Goal: Task Accomplishment & Management: Complete application form

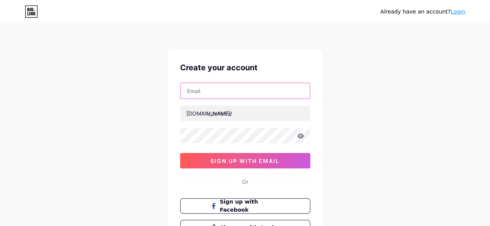
click at [211, 96] on input "text" at bounding box center [244, 90] width 129 height 15
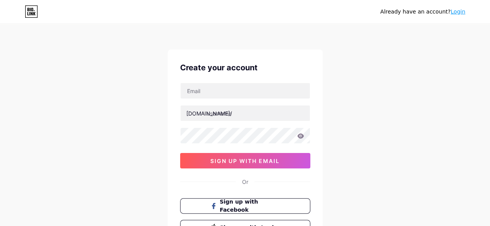
click at [423, 43] on div "Already have an account? Login Create your account [DOMAIN_NAME]/ sign up with …" at bounding box center [245, 148] width 490 height 296
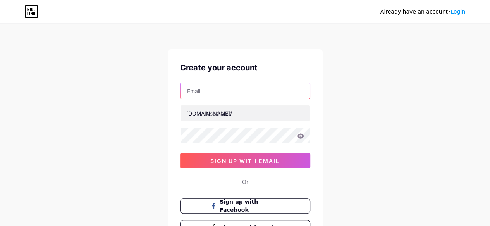
paste input "[EMAIL_ADDRESS][DOMAIN_NAME]"
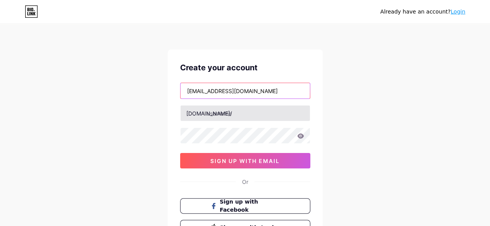
type input "[EMAIL_ADDRESS][DOMAIN_NAME]"
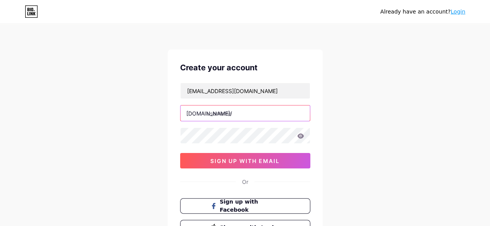
click at [220, 114] on input "text" at bounding box center [244, 113] width 129 height 15
type input "ilandclinique"
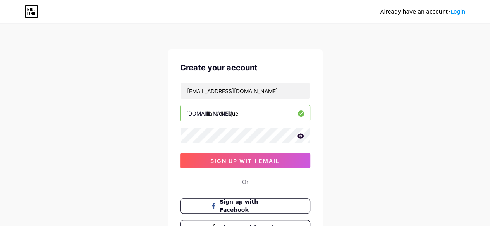
click at [302, 138] on icon at bounding box center [300, 136] width 7 height 5
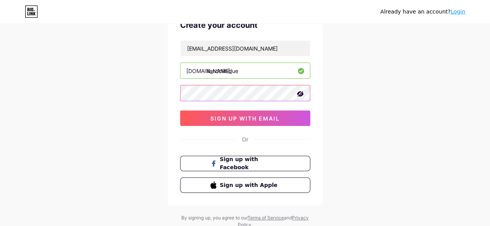
scroll to position [36, 0]
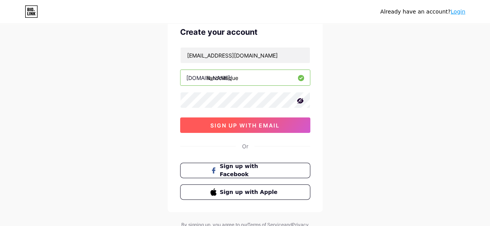
click at [232, 130] on button "sign up with email" at bounding box center [245, 125] width 130 height 15
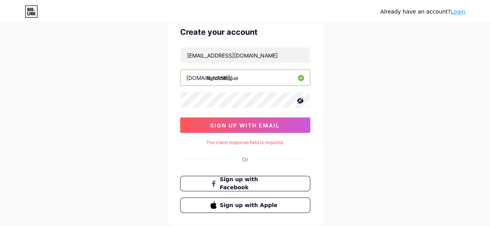
click at [271, 142] on div "The client response field is required." at bounding box center [245, 142] width 130 height 7
click at [253, 183] on span "Sign up with Facebook" at bounding box center [249, 184] width 61 height 17
click at [288, 142] on div "The client response field is required." at bounding box center [245, 142] width 130 height 7
drag, startPoint x: 288, startPoint y: 142, endPoint x: 206, endPoint y: 143, distance: 81.3
click at [206, 143] on div "The client response field is required." at bounding box center [245, 142] width 130 height 7
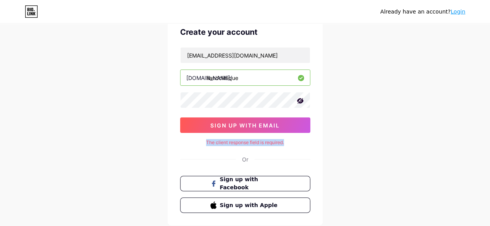
copy div "The client response field is required."
click at [254, 144] on div "The client response field is required." at bounding box center [245, 142] width 130 height 7
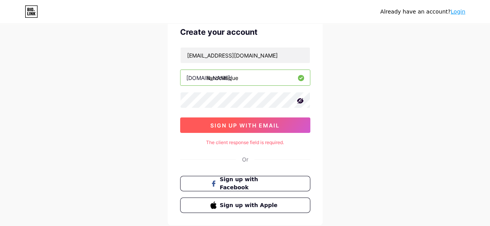
click at [272, 120] on button "sign up with email" at bounding box center [245, 125] width 130 height 15
click at [243, 127] on span "sign up with email" at bounding box center [244, 125] width 69 height 7
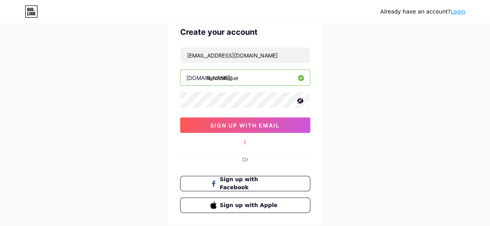
click at [245, 141] on div "E" at bounding box center [245, 142] width 130 height 7
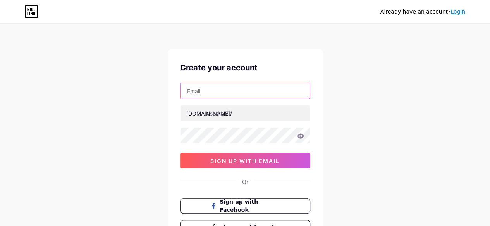
click at [242, 94] on input "text" at bounding box center [244, 90] width 129 height 15
type input "iland"
